Goal: Use online tool/utility: Utilize a website feature to perform a specific function

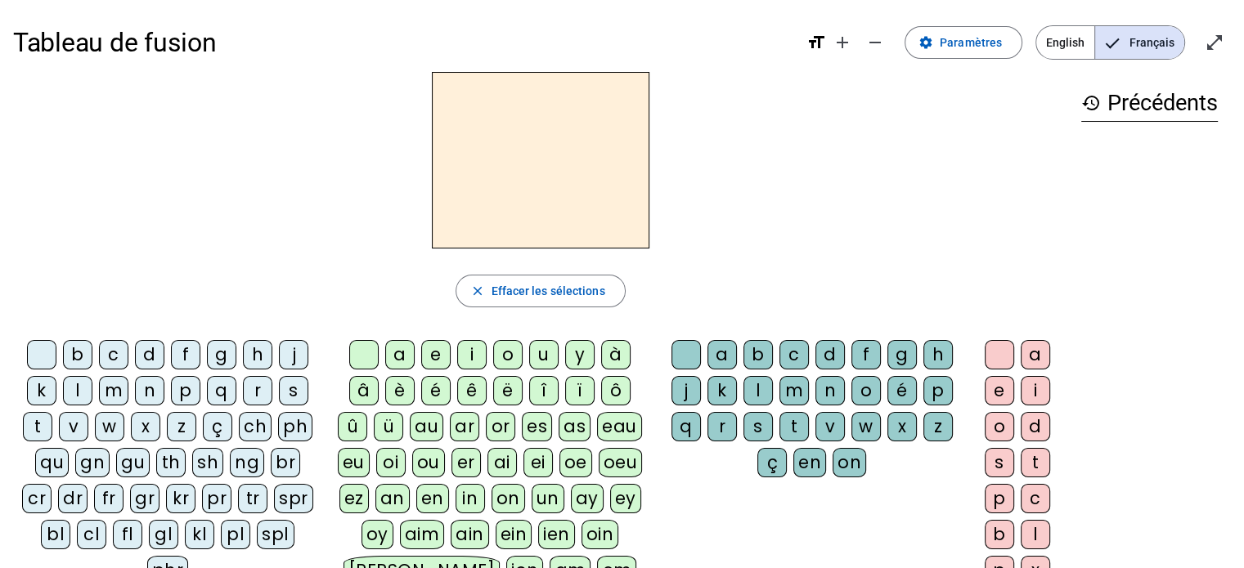
click at [36, 468] on div "qu" at bounding box center [52, 462] width 34 height 29
click at [469, 356] on div "i" at bounding box center [471, 354] width 29 height 29
click at [291, 391] on div "s" at bounding box center [293, 390] width 29 height 29
click at [148, 390] on div "n" at bounding box center [149, 390] width 29 height 29
click at [437, 356] on div "e" at bounding box center [435, 354] width 29 height 29
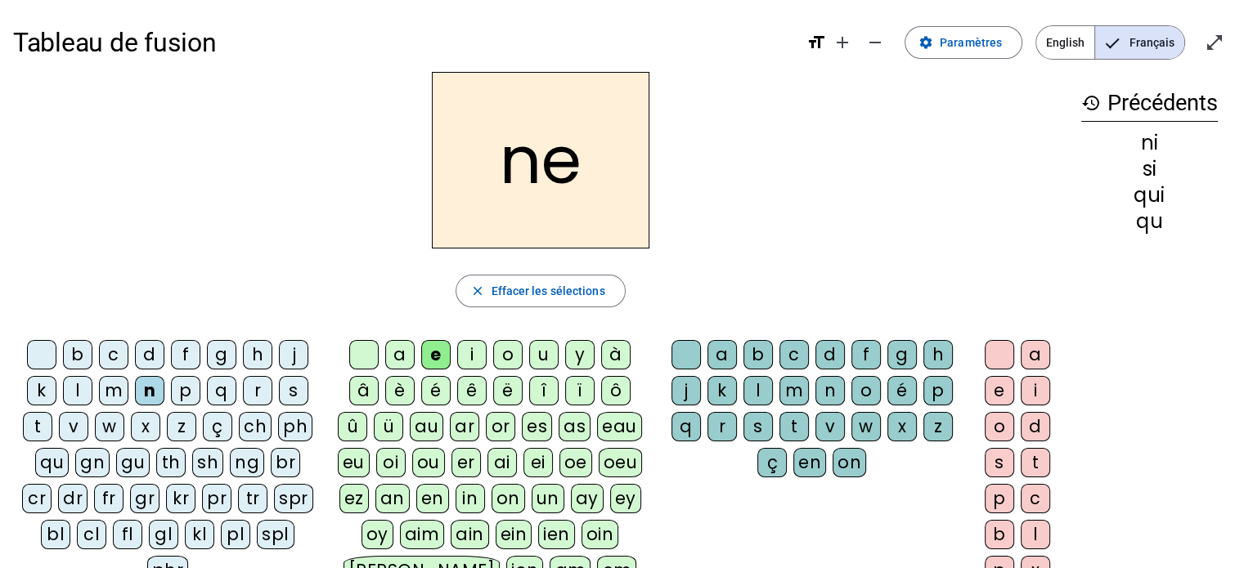
click at [439, 392] on div "é" at bounding box center [435, 390] width 29 height 29
click at [441, 352] on div "e" at bounding box center [435, 354] width 29 height 29
click at [298, 388] on div "s" at bounding box center [293, 390] width 29 height 29
click at [154, 389] on div "n" at bounding box center [149, 390] width 29 height 29
click at [298, 391] on div "s" at bounding box center [293, 390] width 29 height 29
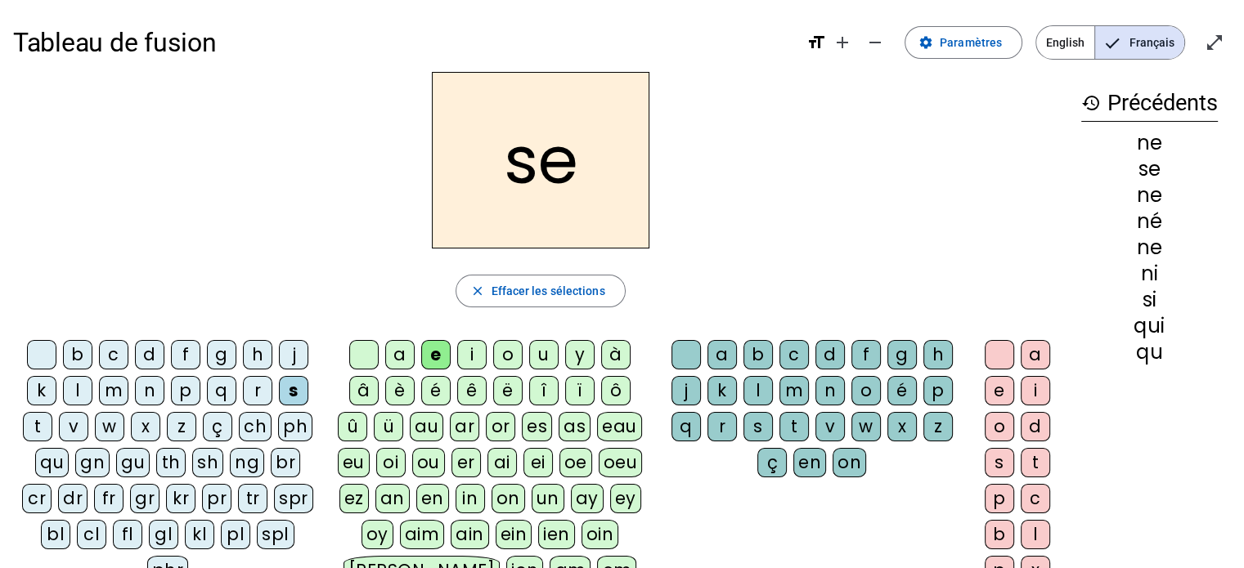
click at [31, 432] on div "t" at bounding box center [37, 426] width 29 height 29
click at [142, 348] on div "d" at bounding box center [149, 354] width 29 height 29
click at [539, 355] on div "u" at bounding box center [543, 354] width 29 height 29
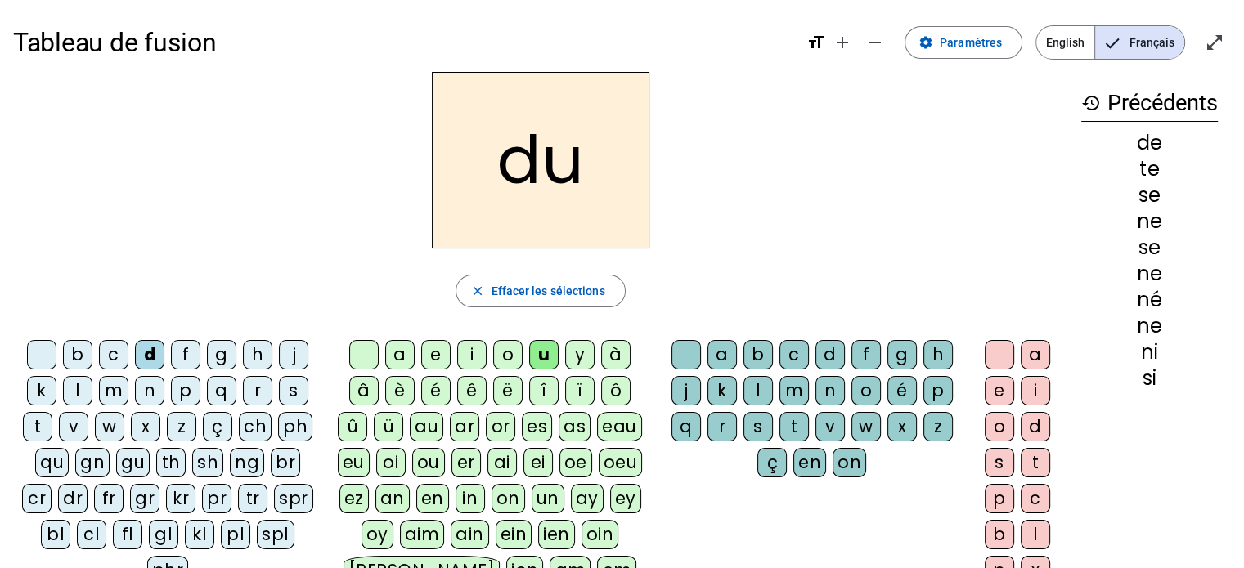
click at [293, 393] on div "s" at bounding box center [293, 390] width 29 height 29
click at [75, 392] on div "l" at bounding box center [77, 390] width 29 height 29
click at [43, 429] on div "t" at bounding box center [37, 426] width 29 height 29
click at [409, 352] on div "a" at bounding box center [399, 354] width 29 height 29
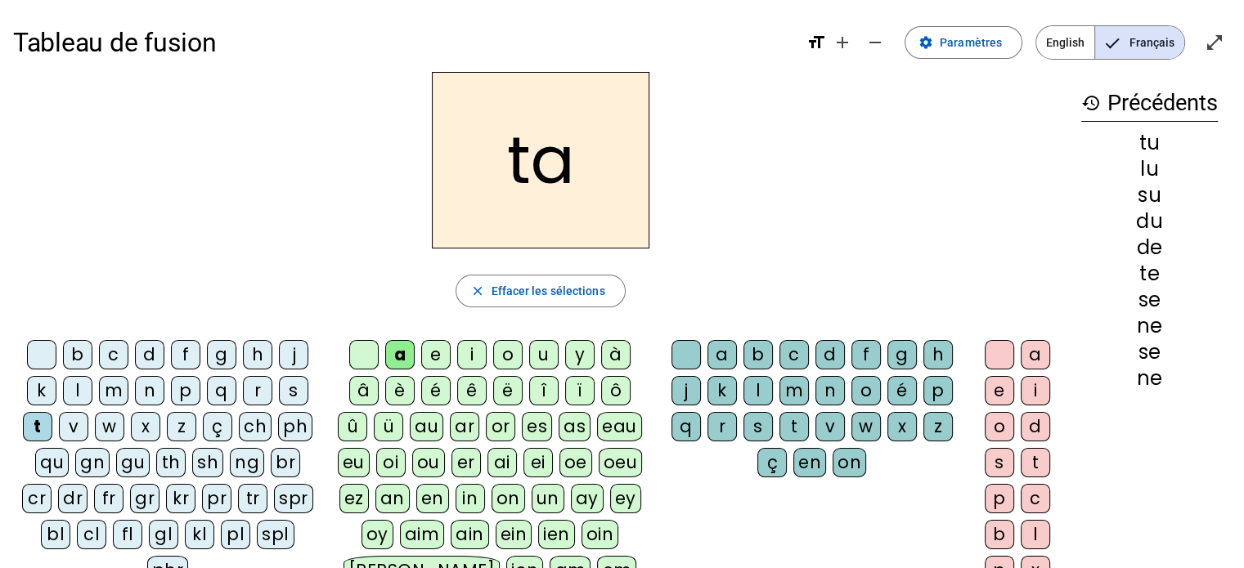
click at [296, 396] on div "s" at bounding box center [293, 390] width 29 height 29
click at [45, 426] on div "t" at bounding box center [37, 426] width 29 height 29
click at [115, 391] on div "m" at bounding box center [113, 390] width 29 height 29
click at [427, 358] on div "e" at bounding box center [435, 354] width 29 height 29
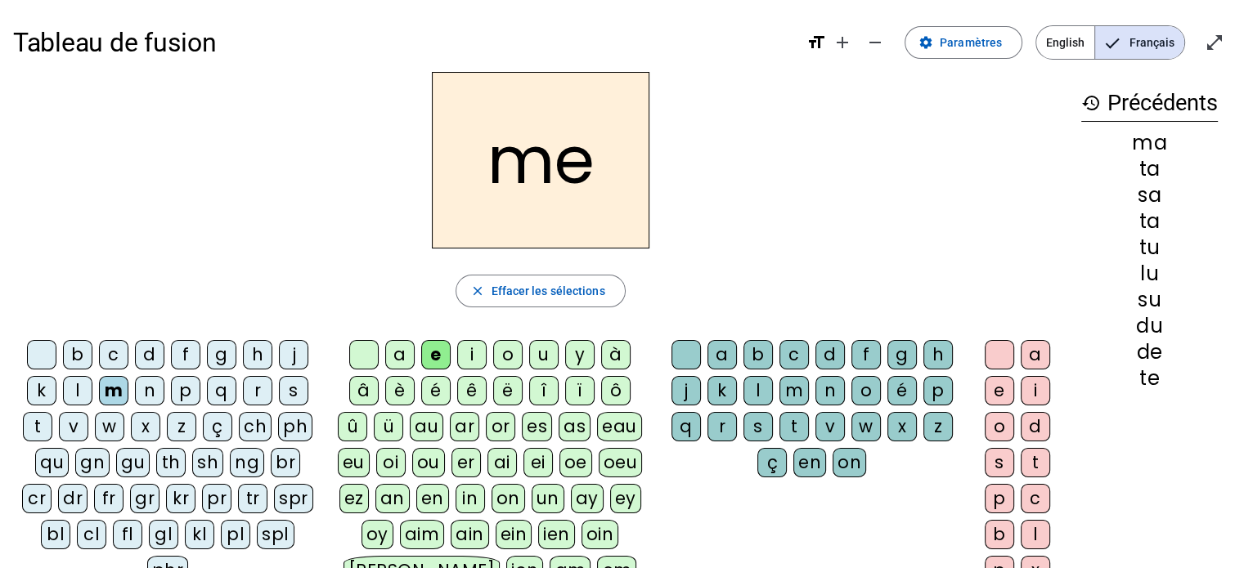
click at [154, 348] on div "d" at bounding box center [149, 354] width 29 height 29
click at [154, 388] on div "n" at bounding box center [149, 390] width 29 height 29
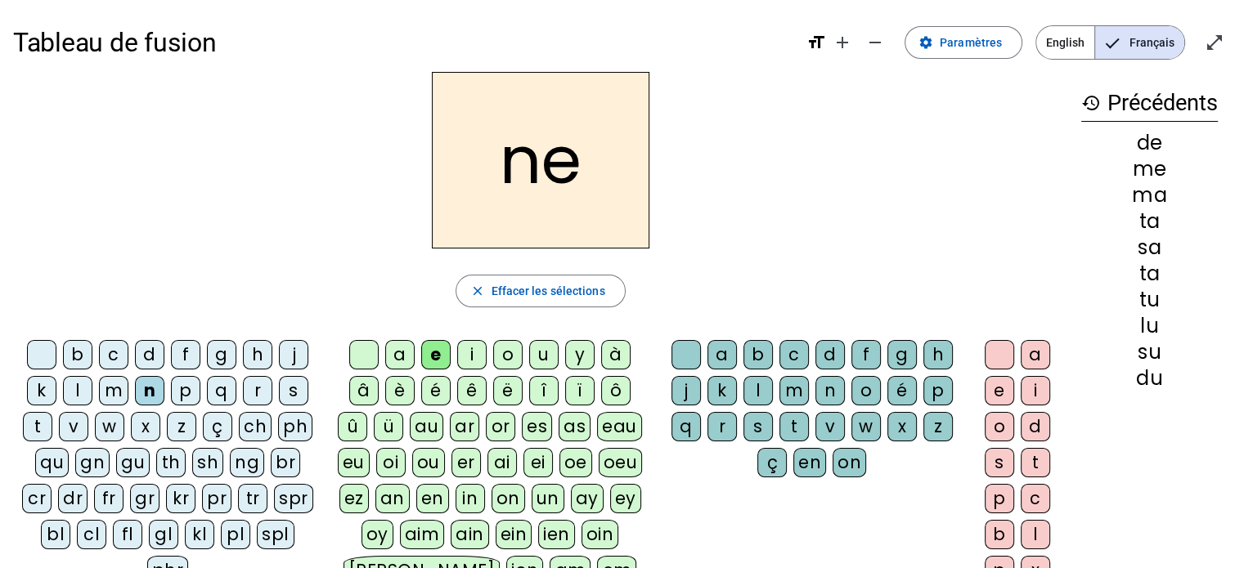
click at [431, 382] on div "é" at bounding box center [435, 390] width 29 height 29
click at [442, 352] on div "e" at bounding box center [435, 354] width 29 height 29
click at [435, 398] on div "é" at bounding box center [435, 390] width 29 height 29
click at [446, 355] on div "e" at bounding box center [435, 354] width 29 height 29
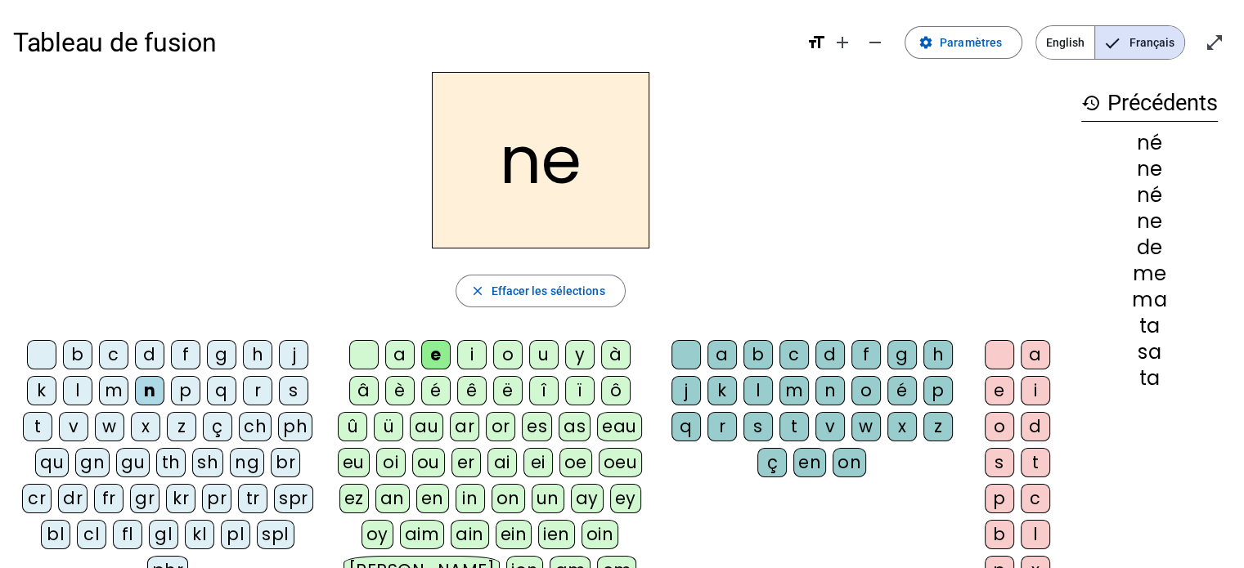
click at [433, 387] on div "é" at bounding box center [435, 390] width 29 height 29
